Goal: Information Seeking & Learning: Learn about a topic

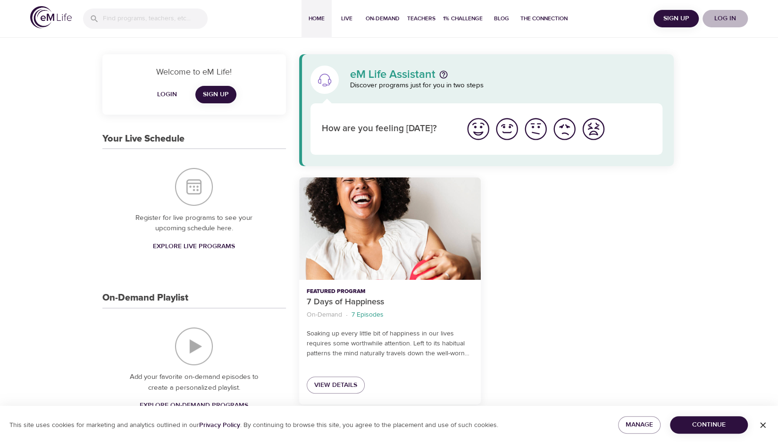
click at [714, 18] on span "Log in" at bounding box center [725, 19] width 38 height 12
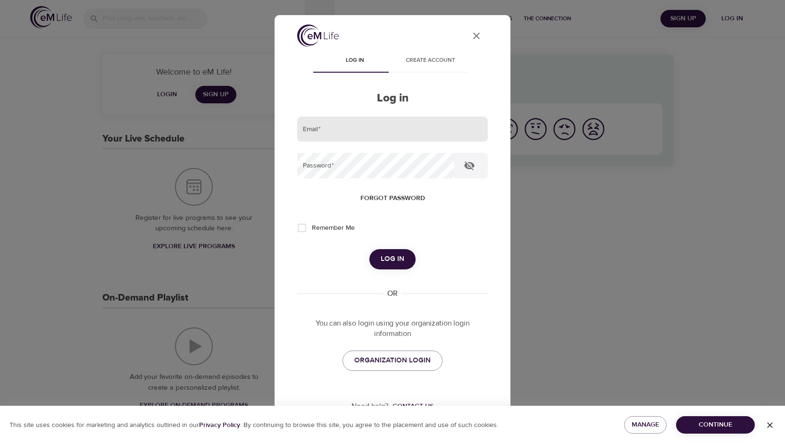
click at [423, 128] on input "email" at bounding box center [392, 128] width 191 height 25
type input "emilylayne99@gmail.com"
click at [369, 249] on button "Log in" at bounding box center [392, 259] width 46 height 20
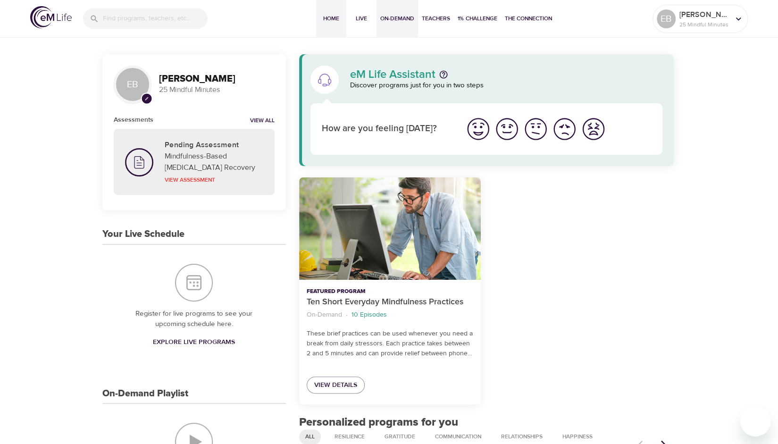
click at [394, 17] on span "On-Demand" at bounding box center [397, 19] width 34 height 10
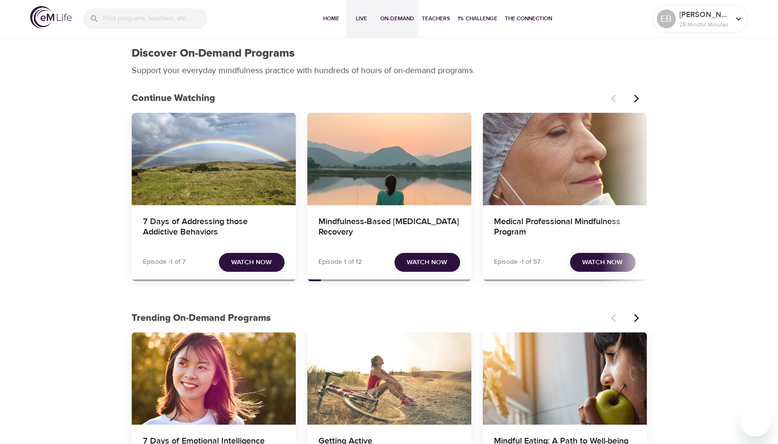
click at [356, 31] on button "Live" at bounding box center [361, 19] width 30 height 38
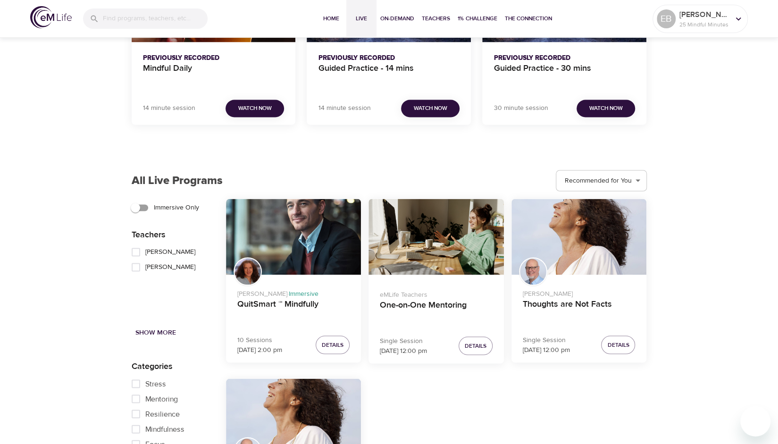
scroll to position [1035, 0]
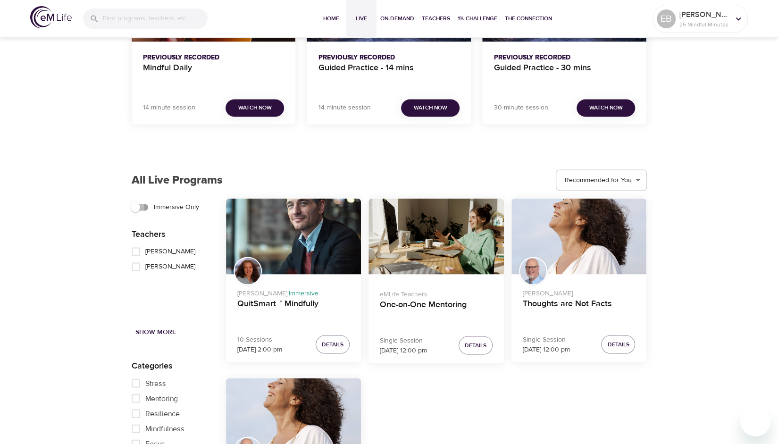
click at [136, 206] on input "Immersive Only" at bounding box center [135, 207] width 54 height 18
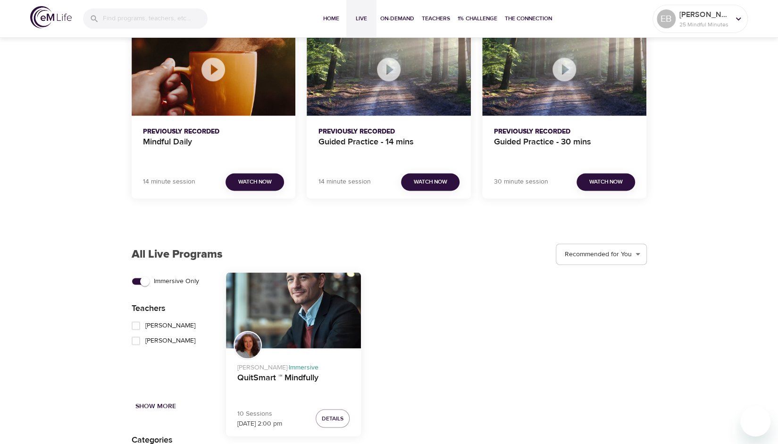
scroll to position [948, 0]
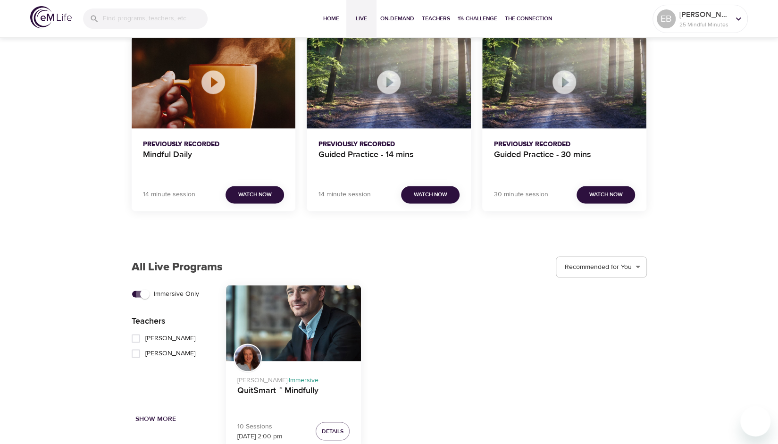
click at [146, 291] on input "Immersive Only" at bounding box center [145, 294] width 54 height 18
checkbox input "false"
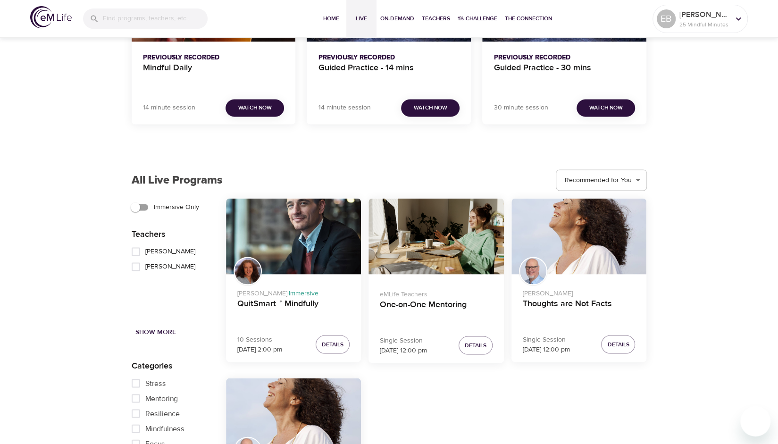
scroll to position [1055, 0]
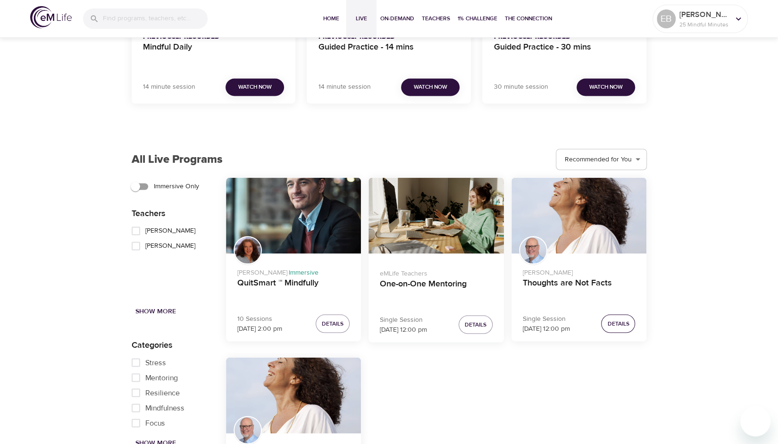
click at [626, 324] on span "Details" at bounding box center [618, 323] width 22 height 10
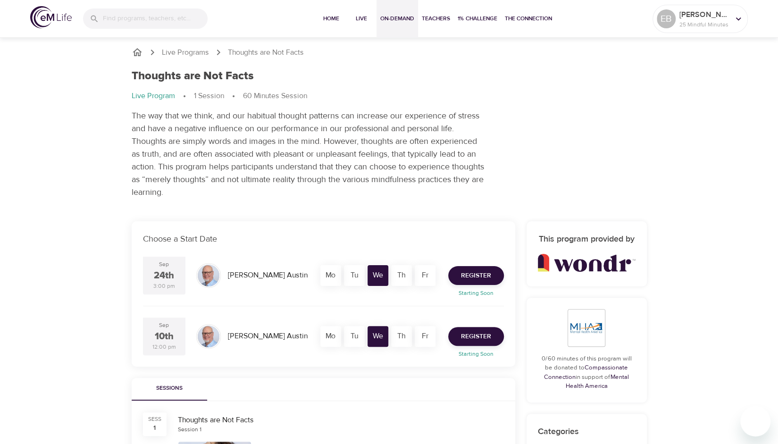
click at [393, 19] on span "On-Demand" at bounding box center [397, 19] width 34 height 10
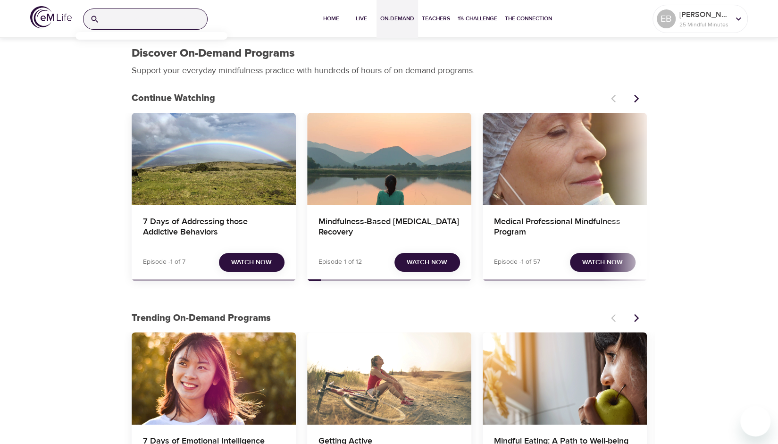
click at [184, 21] on input "search" at bounding box center [155, 19] width 104 height 20
type input "MBCT"
click at [115, 62] on p "Mindfulness-Based Cognitive Training (MBCT)" at bounding box center [119, 61] width 73 height 14
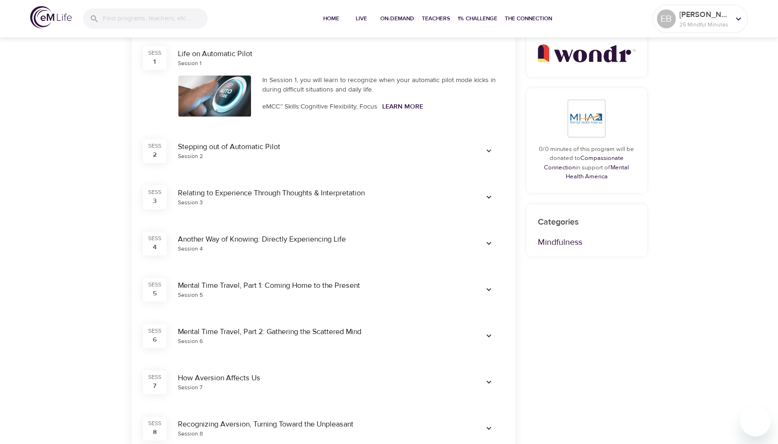
scroll to position [135, 0]
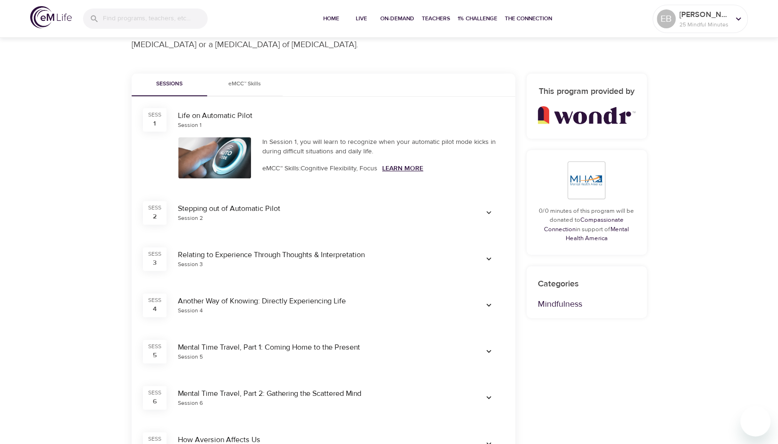
click at [402, 168] on link "Learn More" at bounding box center [402, 168] width 41 height 8
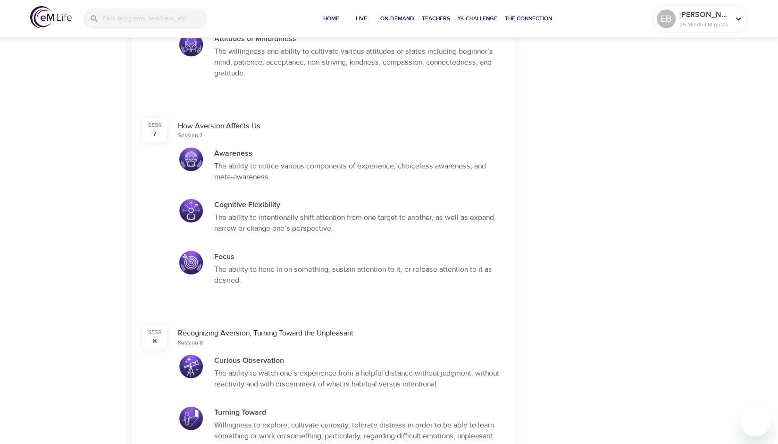
scroll to position [1235, 0]
